Goal: Communication & Community: Answer question/provide support

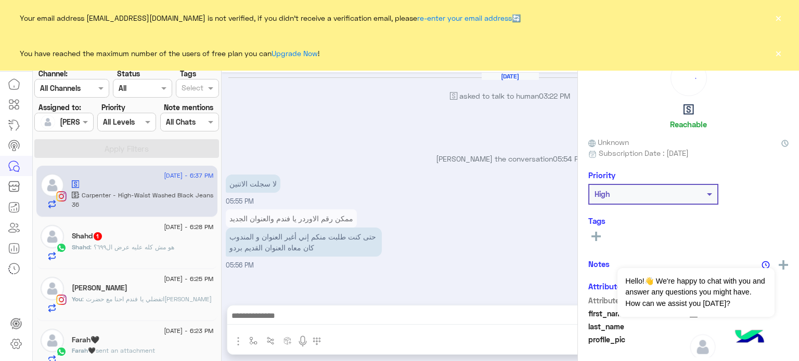
scroll to position [156, 0]
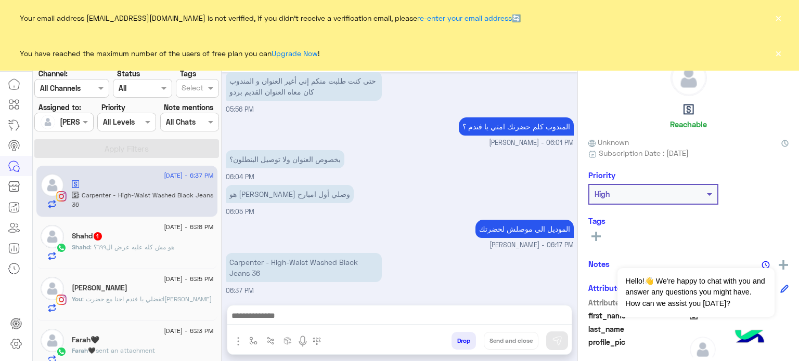
click at [122, 301] on span ": اتفضلي يا فندم احنا مع حضرت[PERSON_NAME]" at bounding box center [147, 299] width 130 height 8
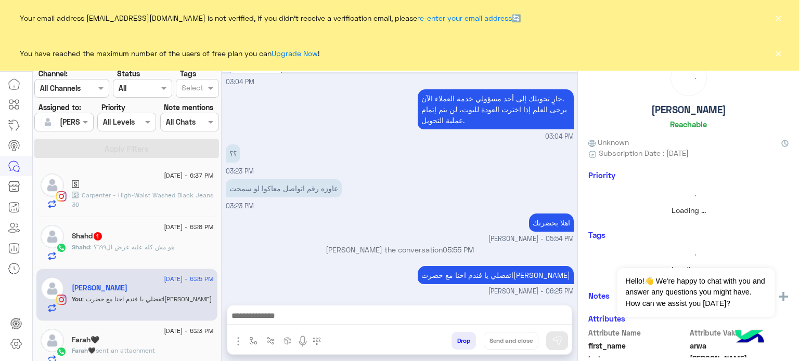
scroll to position [127, 0]
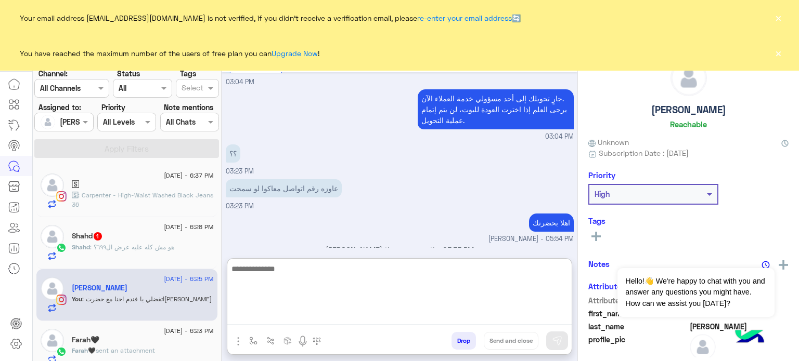
click at [299, 318] on textarea at bounding box center [399, 294] width 344 height 62
paste textarea "**********"
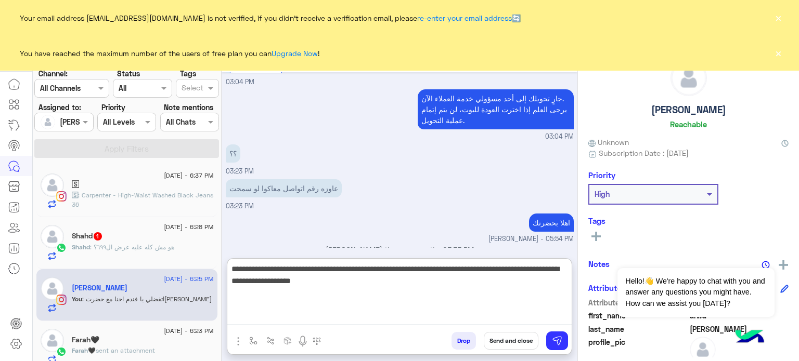
type textarea "**********"
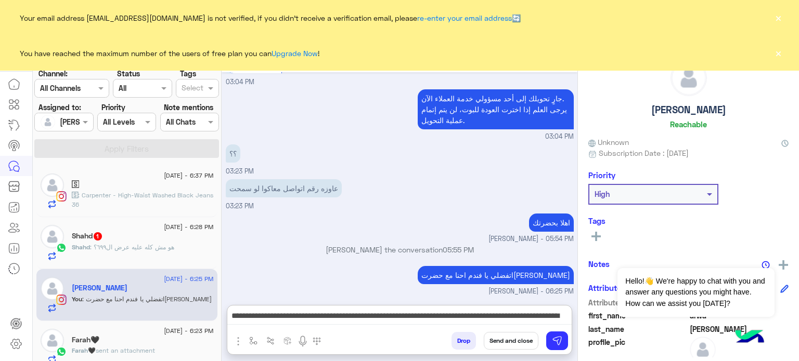
click at [497, 341] on button "Send and close" at bounding box center [511, 341] width 55 height 18
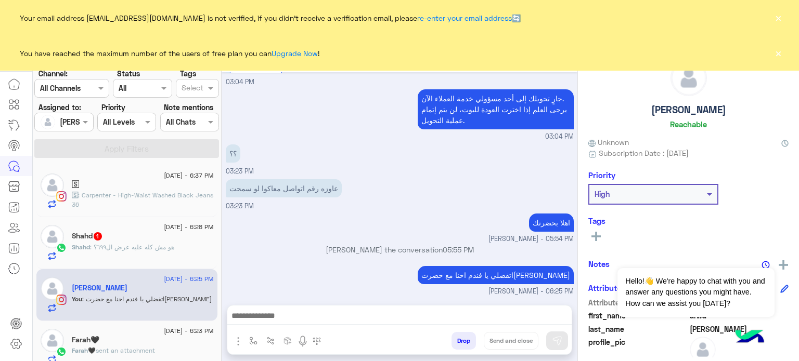
scroll to position [183, 0]
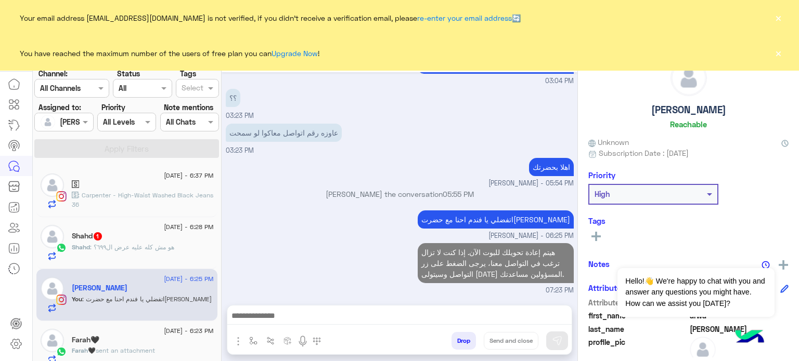
click at [126, 249] on span ": هو مش كله عليه عرض ال٦٩٩؟" at bounding box center [132, 247] width 84 height 8
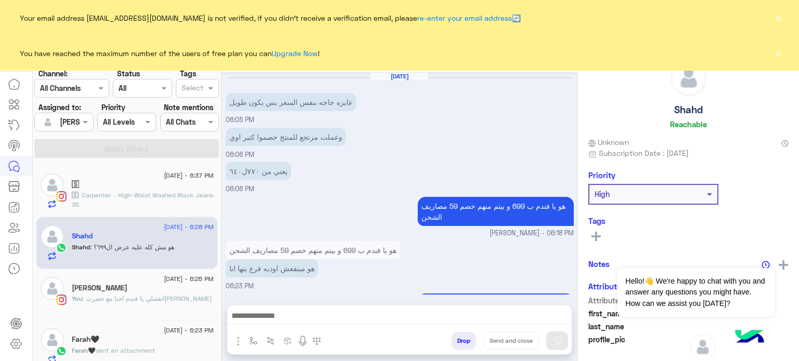
scroll to position [224, 0]
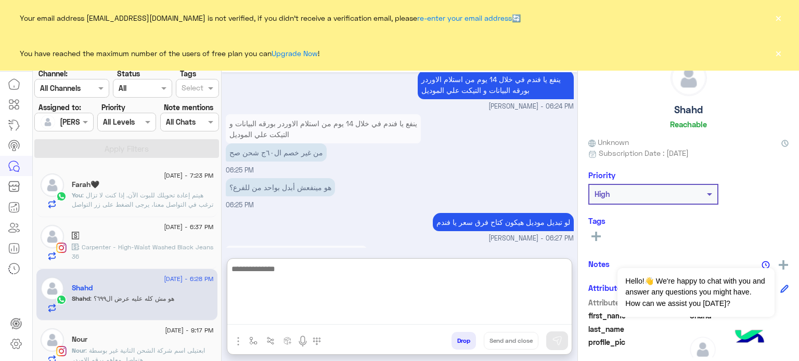
click at [322, 312] on textarea at bounding box center [399, 294] width 344 height 62
type textarea "*"
type textarea "**********"
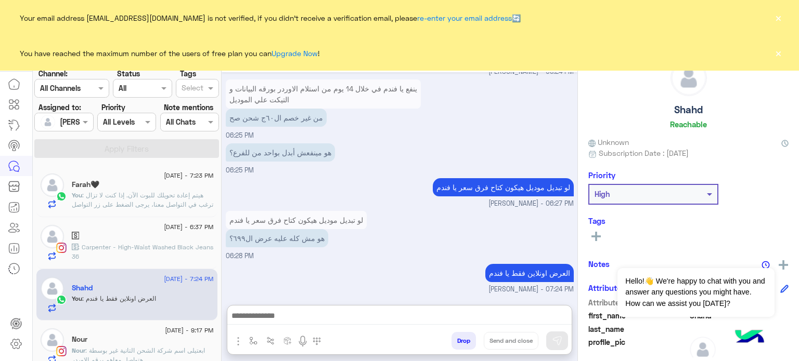
click at [73, 125] on div at bounding box center [64, 122] width 58 height 12
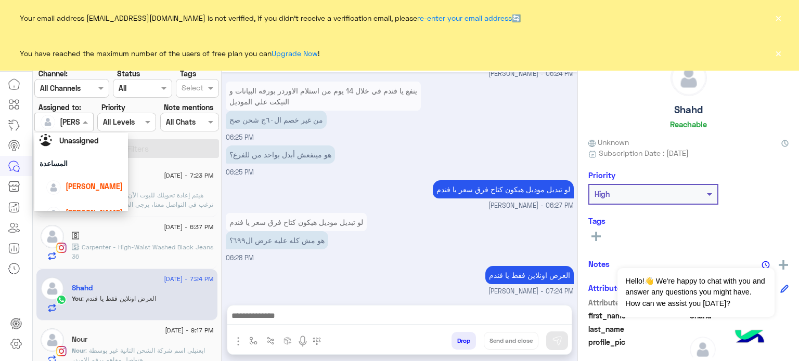
scroll to position [27, 0]
click at [97, 178] on div "[PERSON_NAME]" at bounding box center [84, 184] width 77 height 18
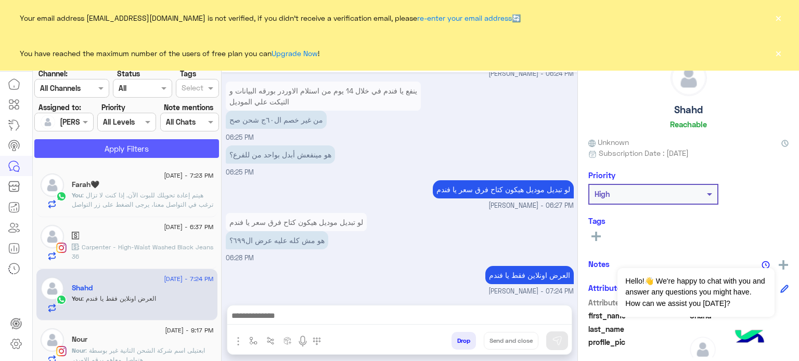
click at [131, 156] on button "Apply Filters" at bounding box center [126, 148] width 185 height 19
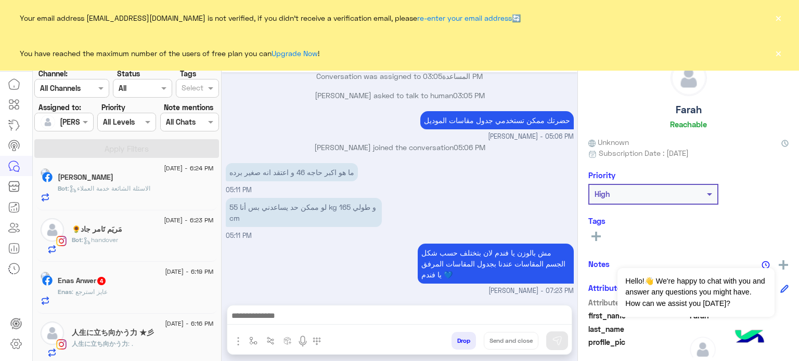
scroll to position [660, 0]
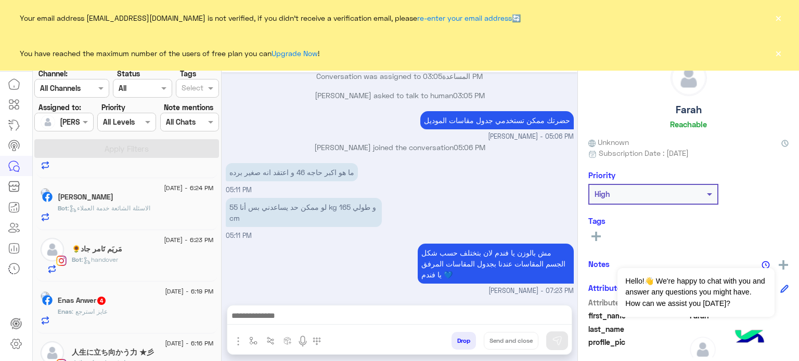
click at [167, 246] on div "مَريَم تَامر جاد🌻" at bounding box center [143, 250] width 142 height 11
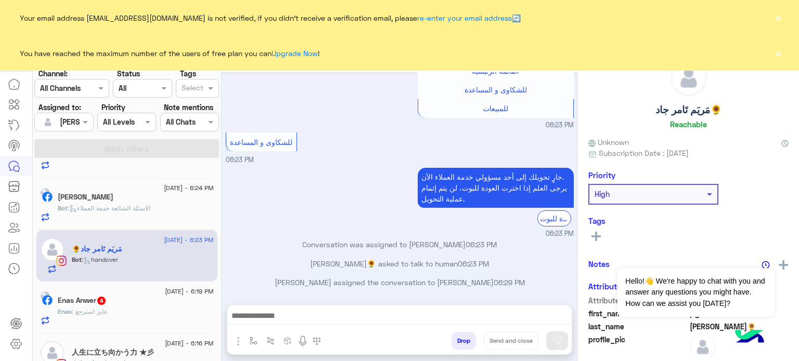
scroll to position [838, 0]
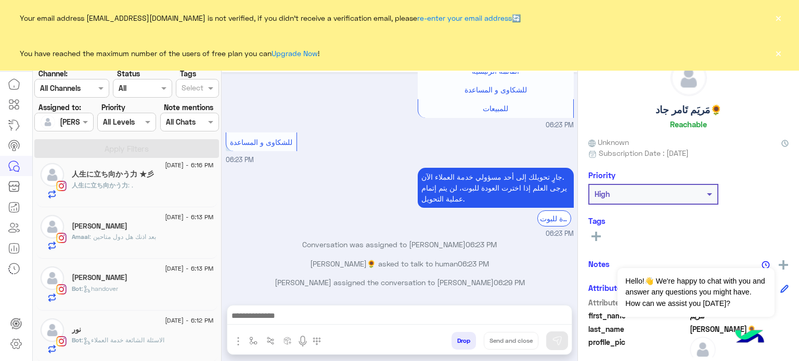
click at [358, 197] on div "جارٍ تحويلك إلى [DATE] مسؤولي خدمة العملاء الآن. يرجى العلم إذا اخترت العودة لل…" at bounding box center [400, 202] width 348 height 74
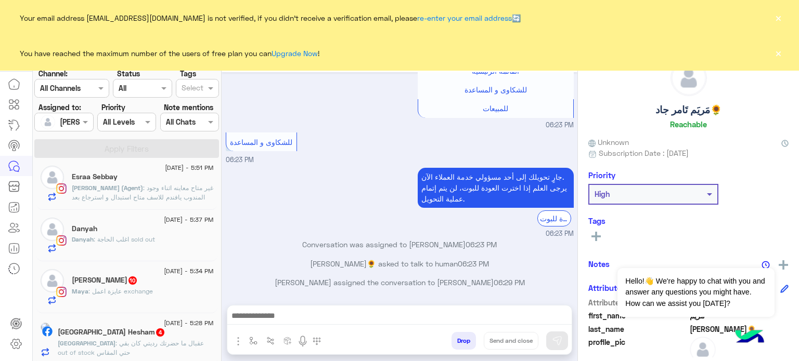
scroll to position [745, 0]
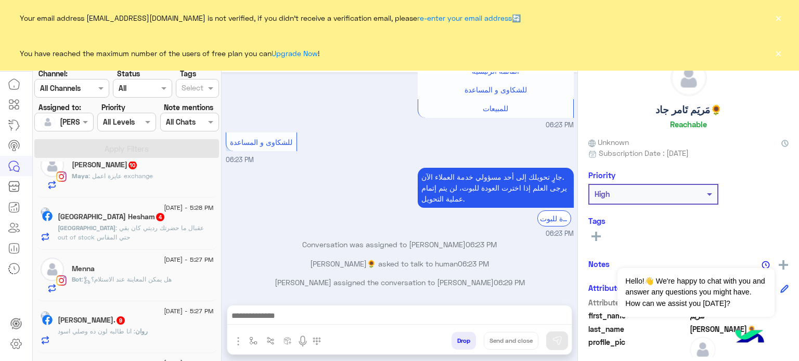
click at [172, 273] on div "Menna" at bounding box center [143, 270] width 142 height 11
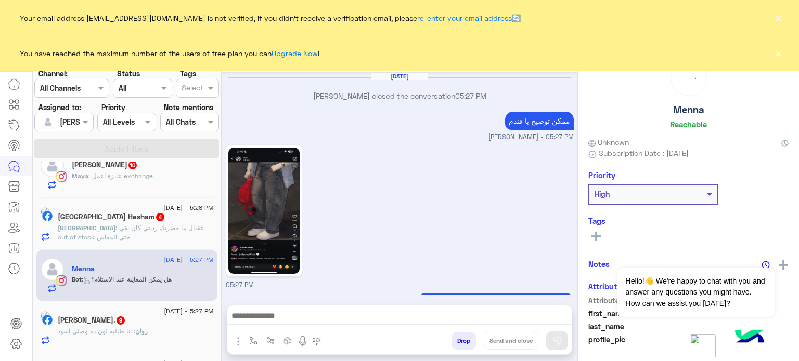
scroll to position [508, 0]
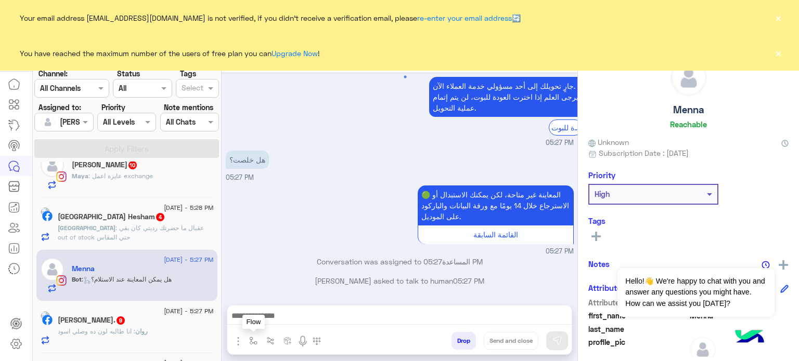
click at [249, 340] on img "button" at bounding box center [253, 341] width 8 height 8
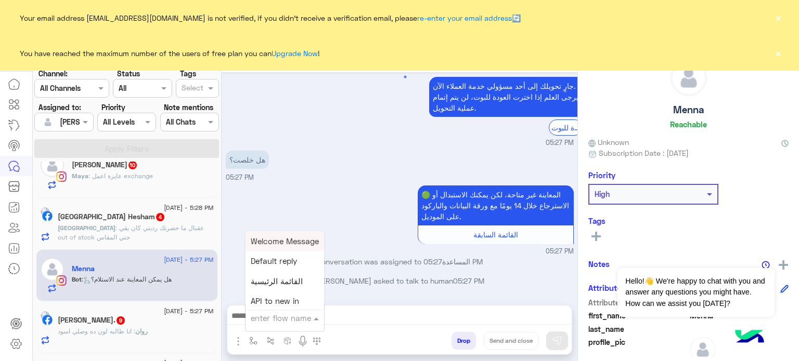
click at [296, 314] on div at bounding box center [285, 318] width 79 height 13
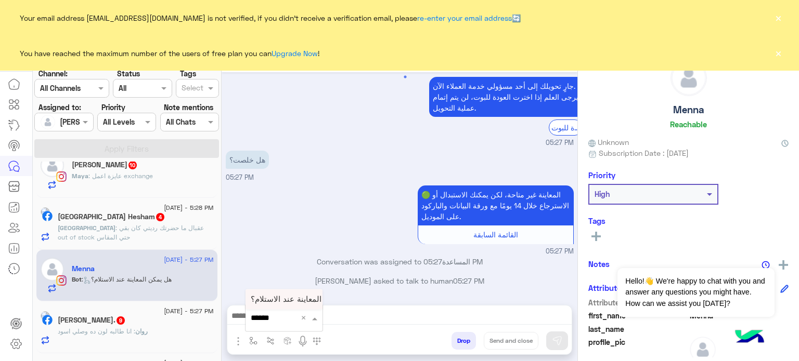
type input "*******"
click at [290, 303] on span "هل يمكن المعاينة عند الاستلام؟" at bounding box center [302, 299] width 102 height 9
type textarea "**********"
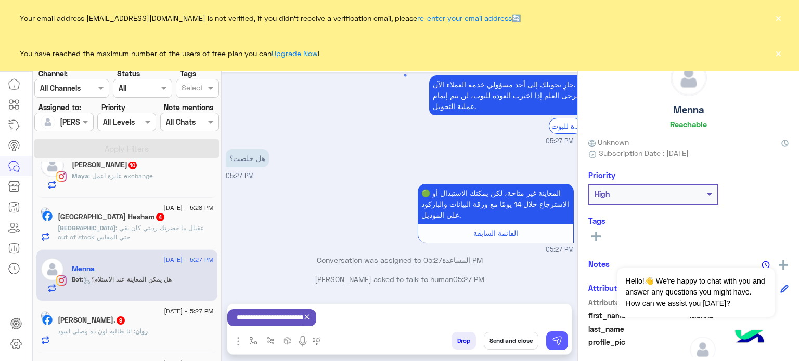
click at [553, 340] on img at bounding box center [557, 341] width 10 height 10
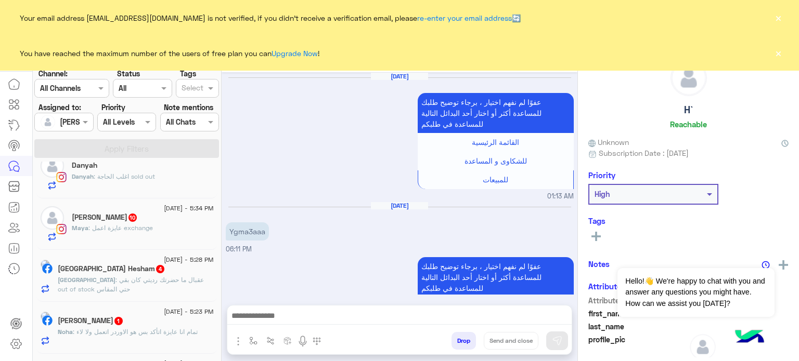
scroll to position [341, 0]
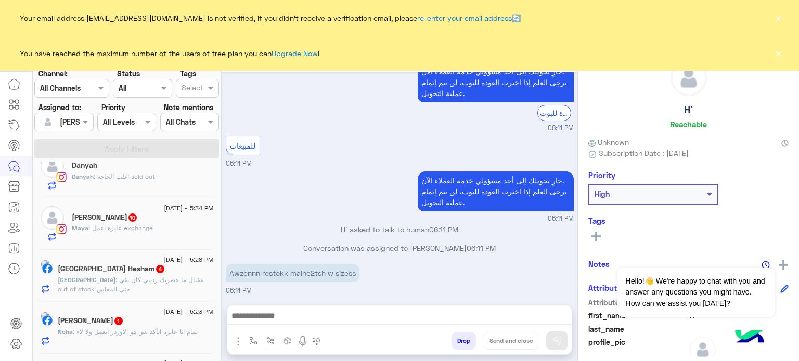
click at [75, 120] on div at bounding box center [64, 122] width 58 height 12
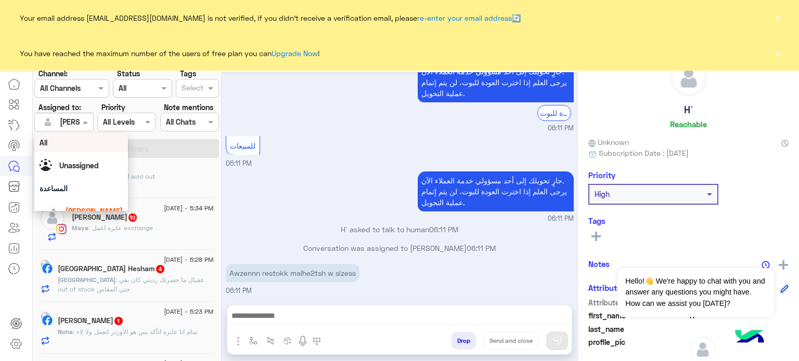
click at [117, 147] on div "All" at bounding box center [81, 142] width 94 height 19
click at [62, 117] on input "text" at bounding box center [52, 122] width 24 height 11
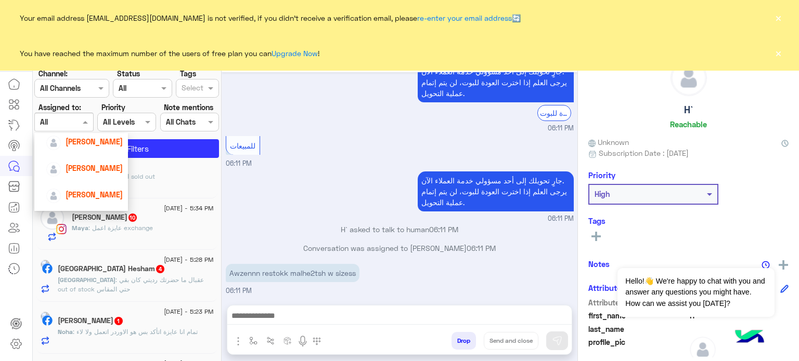
scroll to position [73, 0]
click at [94, 168] on span "[PERSON_NAME]" at bounding box center [94, 165] width 57 height 9
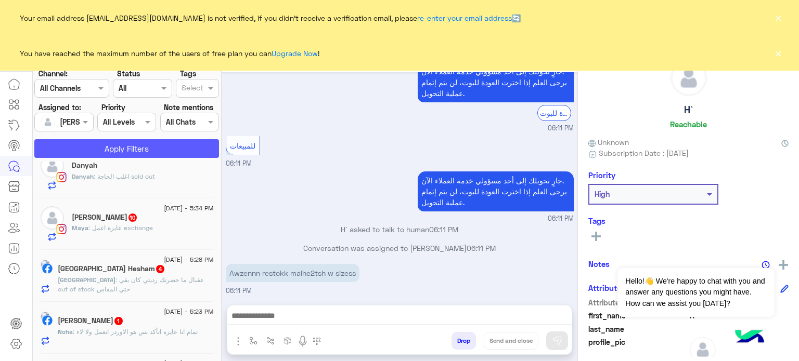
click at [120, 148] on button "Apply Filters" at bounding box center [126, 148] width 185 height 19
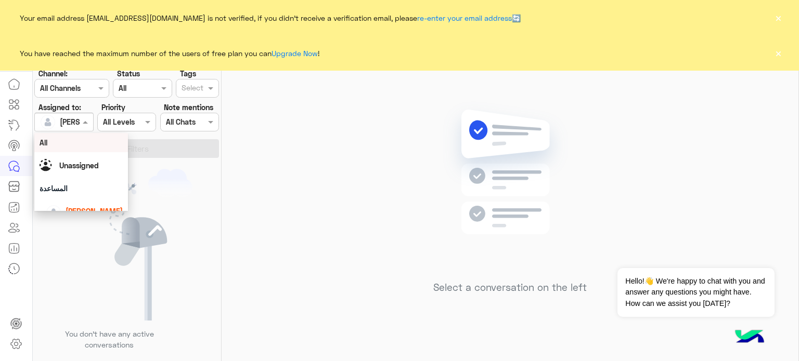
click at [72, 116] on div at bounding box center [64, 122] width 58 height 12
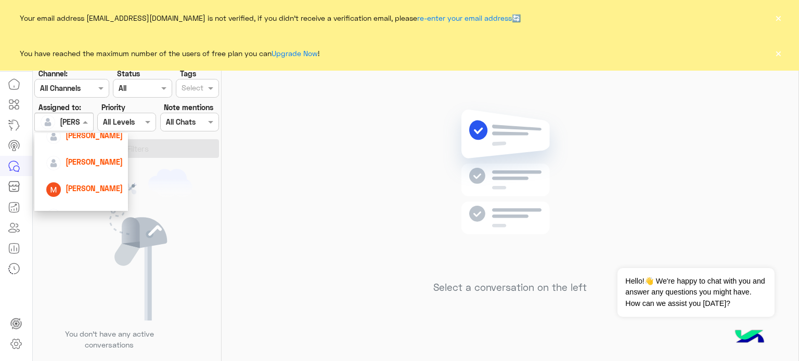
scroll to position [110, 0]
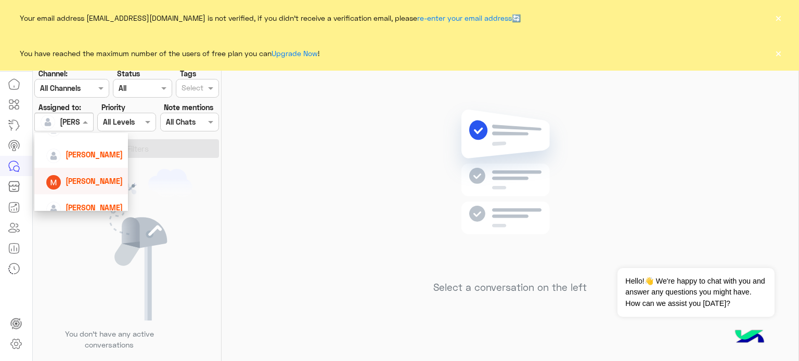
click at [100, 186] on div "[PERSON_NAME]" at bounding box center [94, 181] width 57 height 11
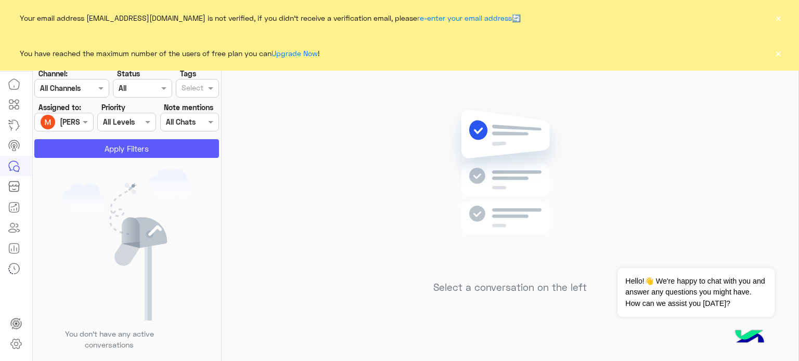
click at [115, 153] on button "Apply Filters" at bounding box center [126, 148] width 185 height 19
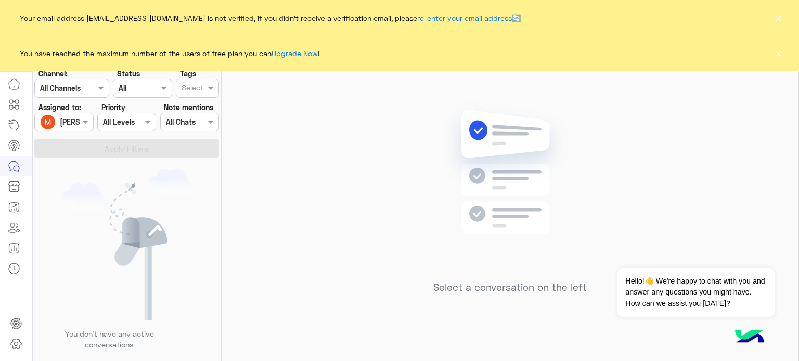
click at [780, 55] on button "×" at bounding box center [778, 53] width 10 height 10
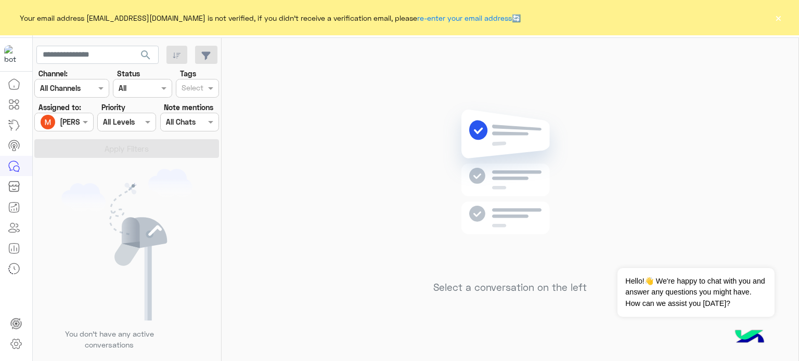
click at [780, 18] on div "Your email address [EMAIL_ADDRESS][DOMAIN_NAME] is not verified, if you didn't …" at bounding box center [399, 17] width 799 height 35
click at [780, 18] on button "×" at bounding box center [778, 17] width 10 height 10
